Goal: Find contact information: Find contact information

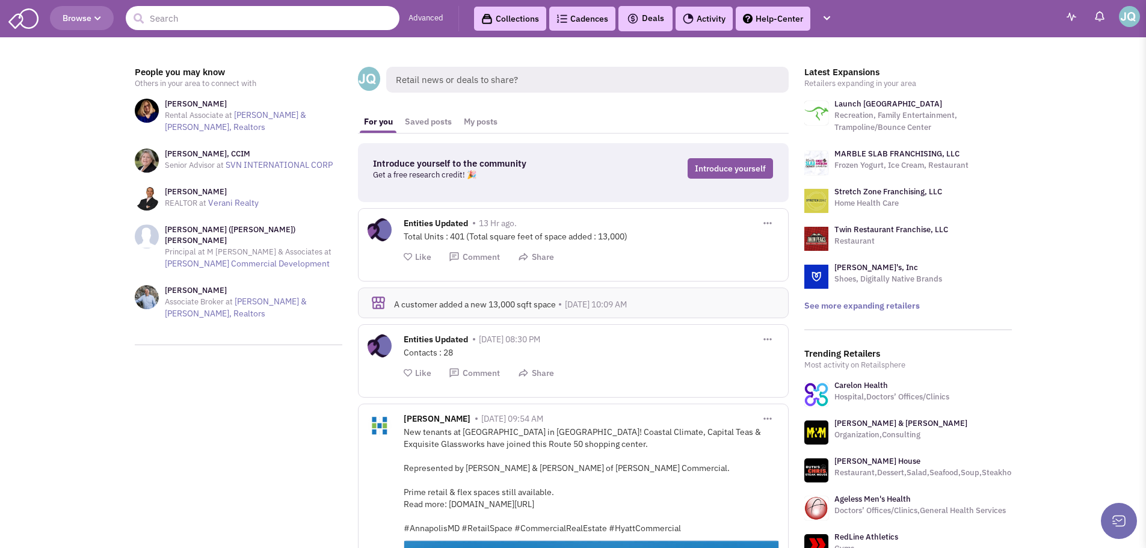
click at [259, 13] on input "text" at bounding box center [263, 18] width 274 height 24
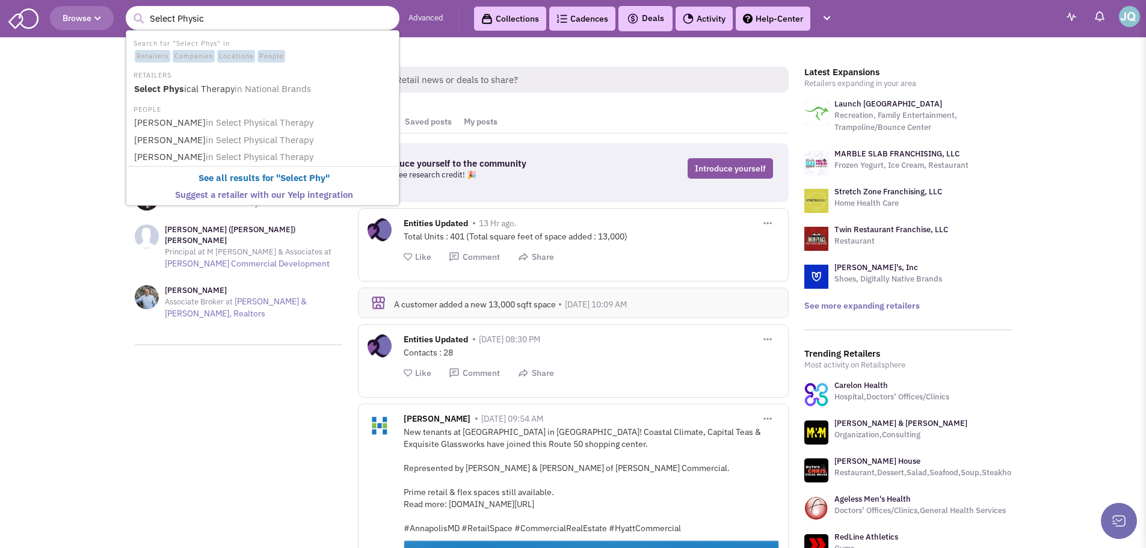
type input "Select Physica"
click at [198, 80] on li "RETAILERS" at bounding box center [263, 74] width 270 height 13
click at [195, 87] on b "Select Physica" at bounding box center [165, 88] width 63 height 11
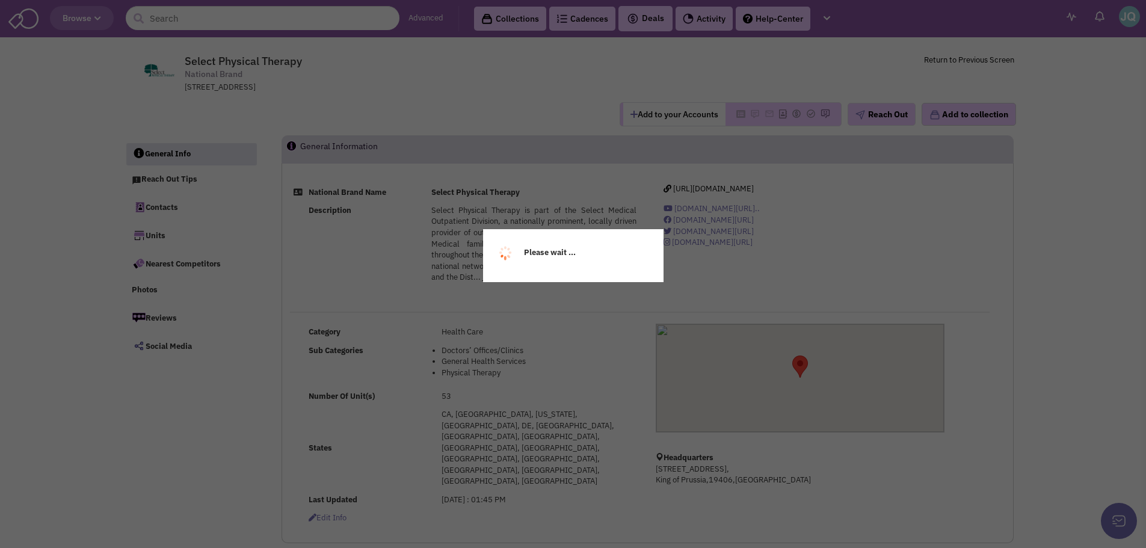
select select
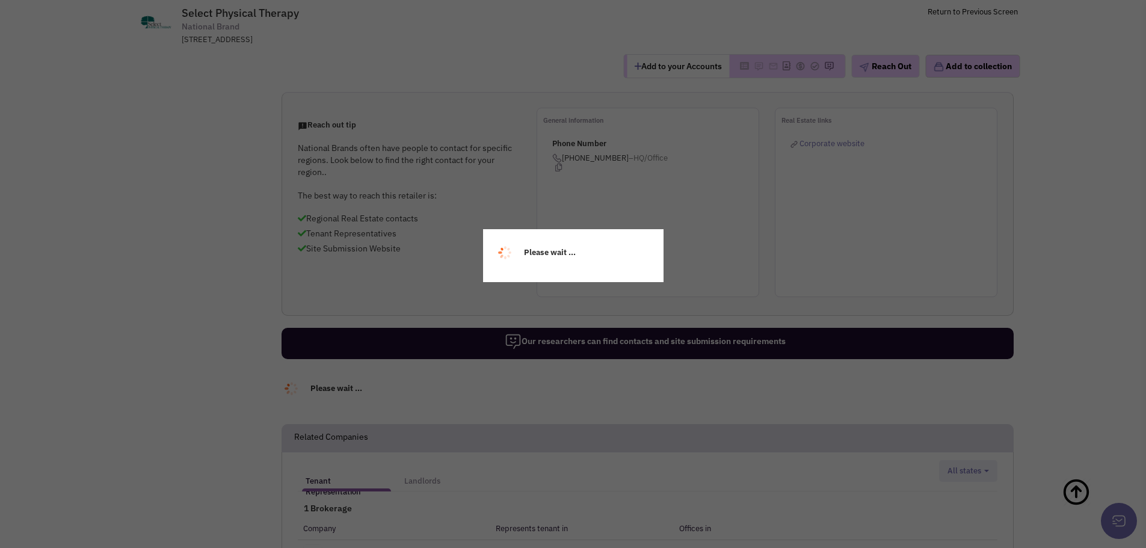
select select
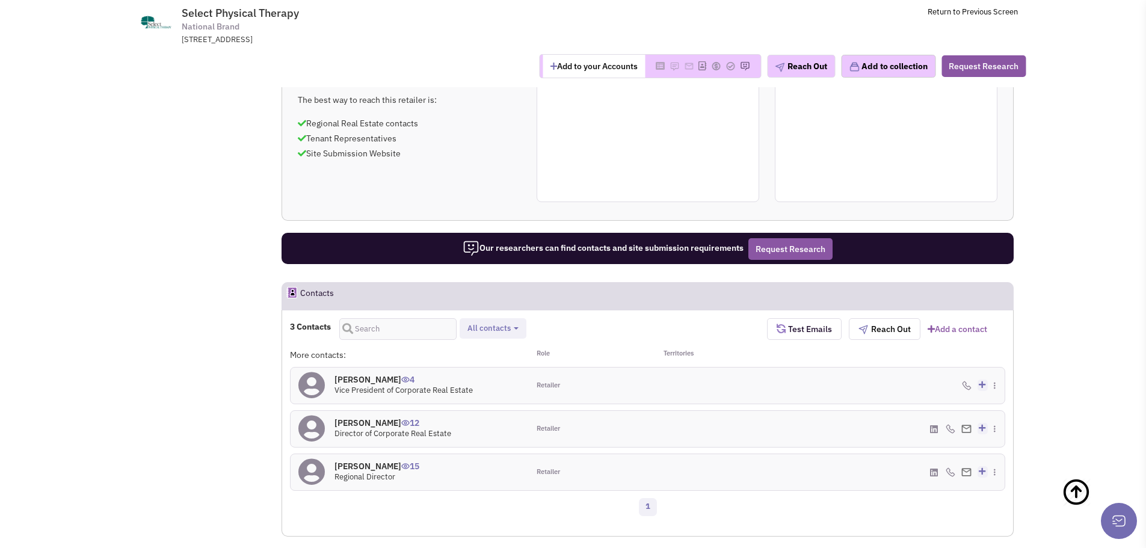
scroll to position [541, 0]
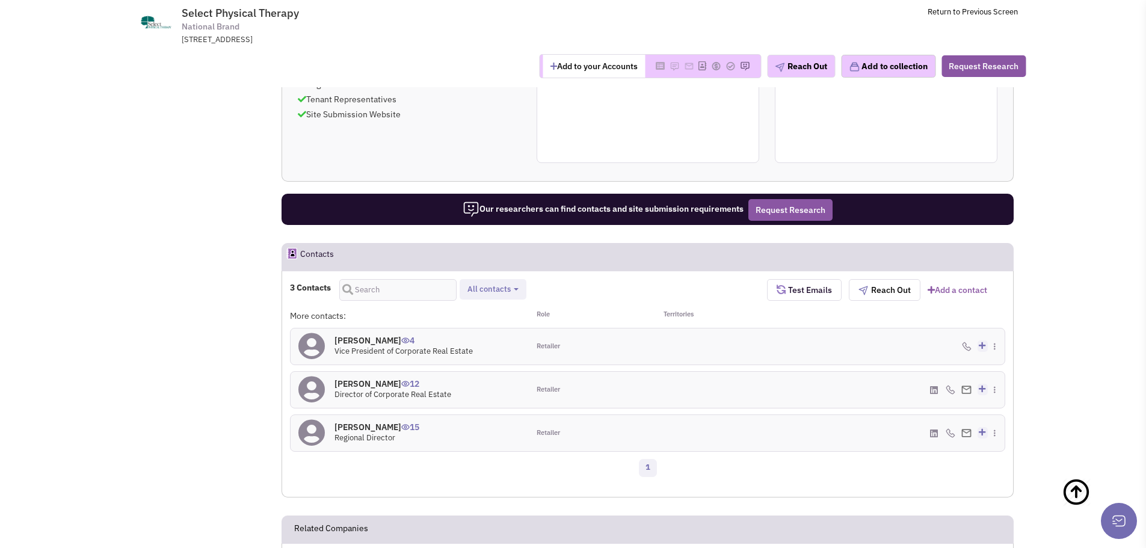
click at [928, 415] on div "[PHONE_NUMBER] - Office Add to my contacts" at bounding box center [886, 433] width 238 height 36
click at [930, 429] on icon at bounding box center [934, 433] width 8 height 9
click at [935, 386] on icon at bounding box center [934, 390] width 8 height 9
drag, startPoint x: 531, startPoint y: 402, endPoint x: 521, endPoint y: 392, distance: 14.5
drag, startPoint x: 521, startPoint y: 392, endPoint x: 899, endPoint y: 408, distance: 378.0
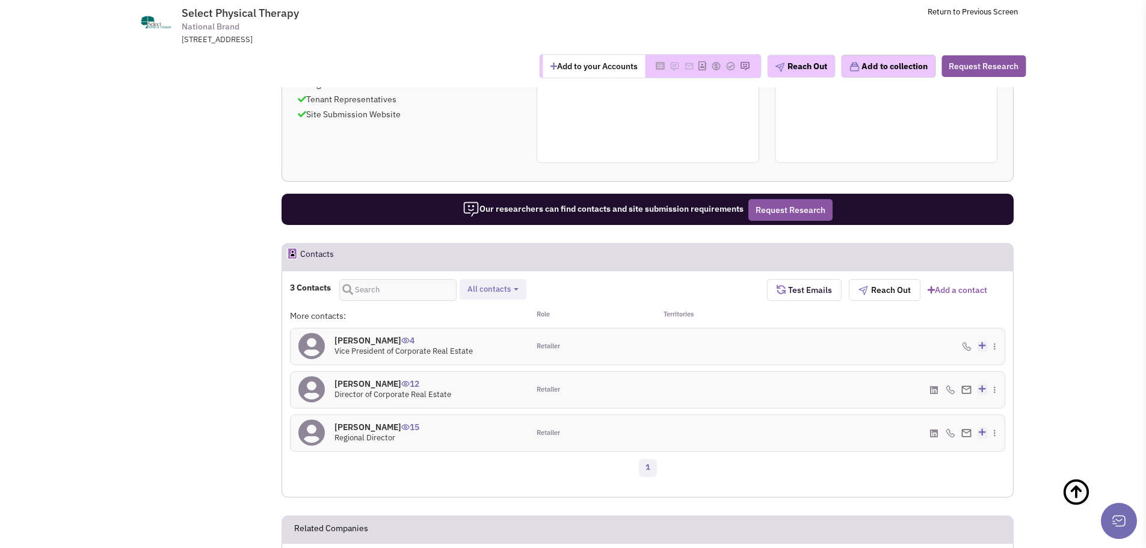
click at [899, 458] on div "1" at bounding box center [647, 470] width 731 height 24
click at [997, 349] on icon at bounding box center [993, 353] width 7 height 8
